Goal: Browse casually

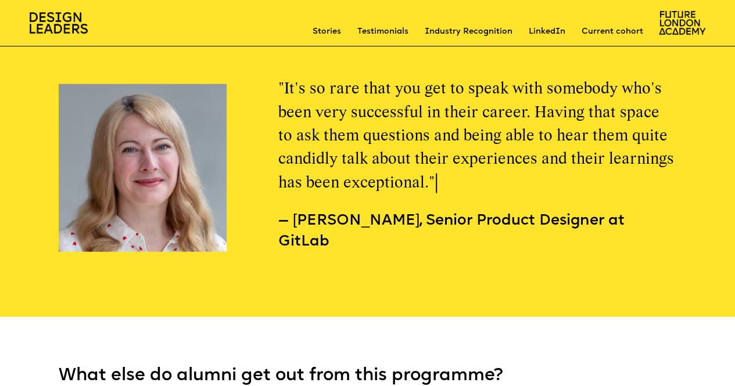
scroll to position [5644, 0]
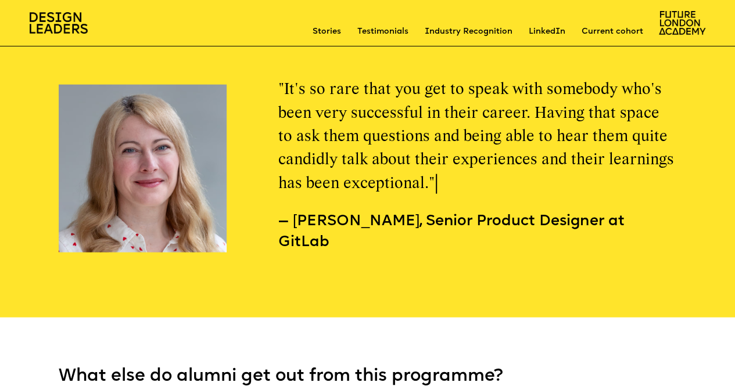
click at [429, 95] on p ""It's so rare that you get to speak with somebody who's been very successful in…" at bounding box center [477, 136] width 398 height 117
click at [402, 99] on p ""It's so rare that you get to speak with somebody who's been very successful in…" at bounding box center [477, 136] width 398 height 117
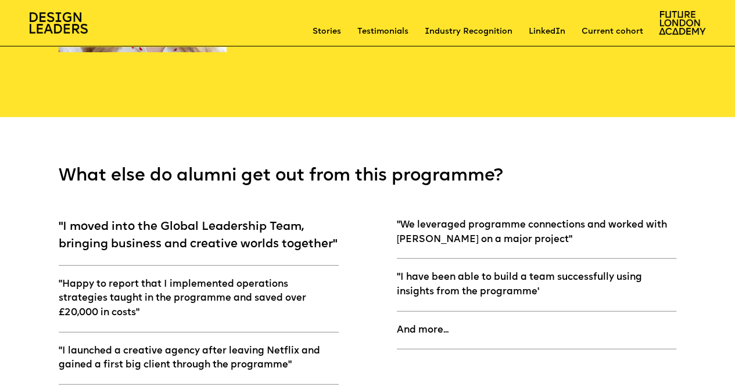
scroll to position [5844, 0]
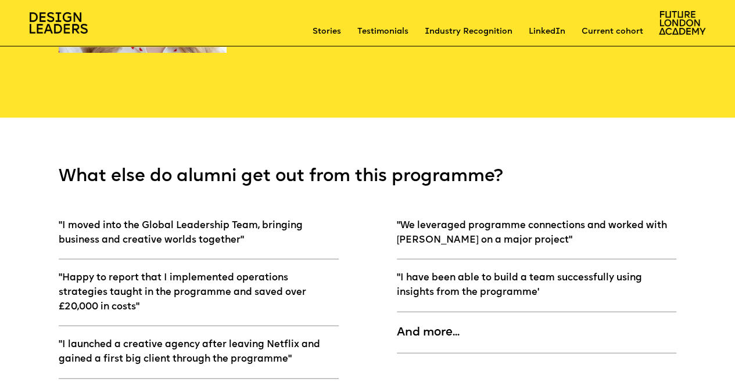
click at [413, 324] on div "And more..." at bounding box center [536, 339] width 279 height 30
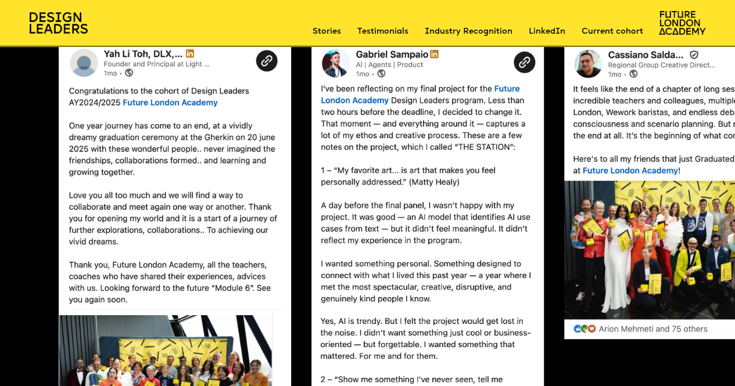
scroll to position [2539, 0]
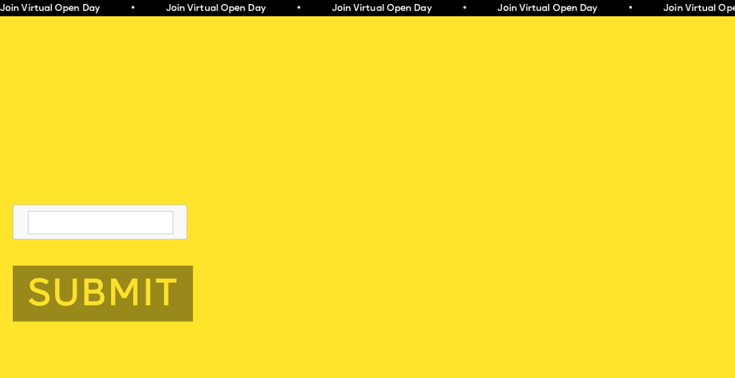
scroll to position [3704, 0]
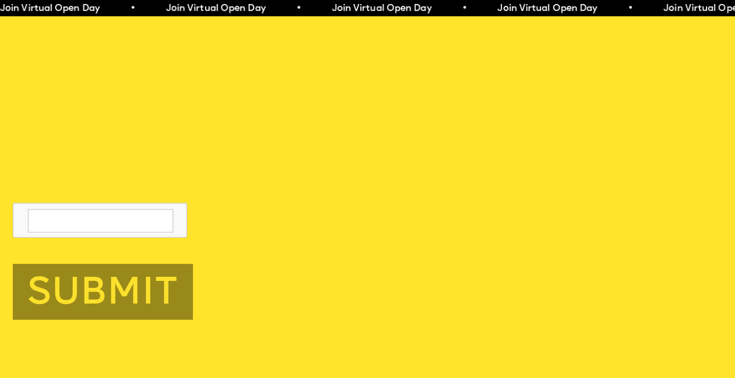
click at [337, 197] on div at bounding box center [367, 97] width 709 height 284
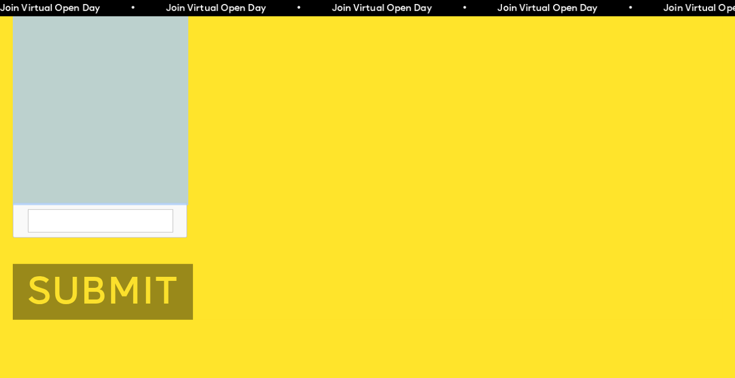
click at [337, 197] on div at bounding box center [367, 97] width 709 height 284
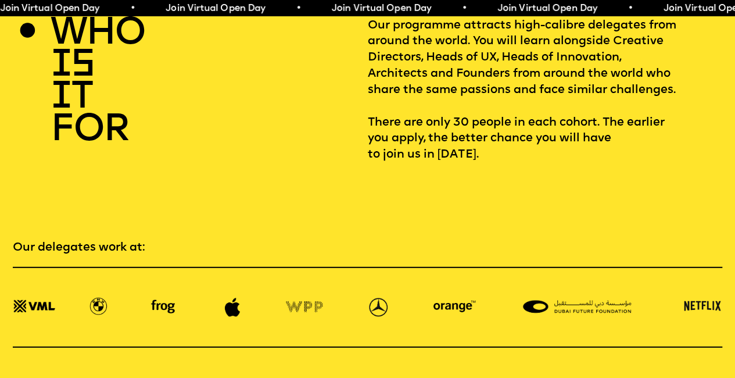
scroll to position [1508, 0]
